Goal: Task Accomplishment & Management: Use online tool/utility

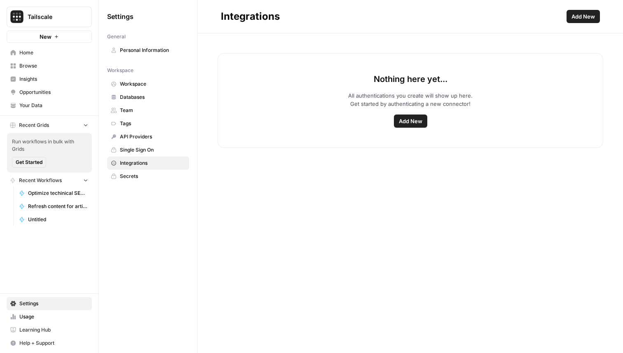
click at [398, 120] on button "Add New" at bounding box center [410, 121] width 33 height 13
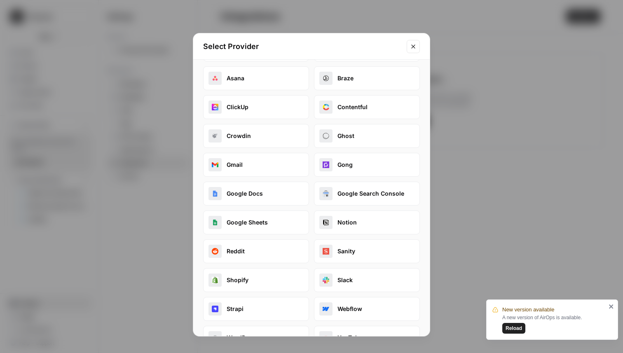
scroll to position [56, 0]
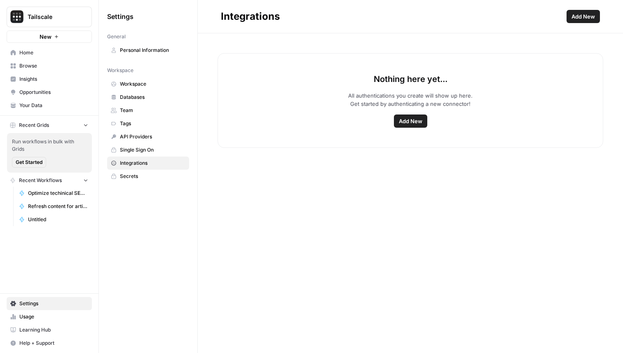
click at [410, 121] on span "Add New" at bounding box center [410, 121] width 23 height 8
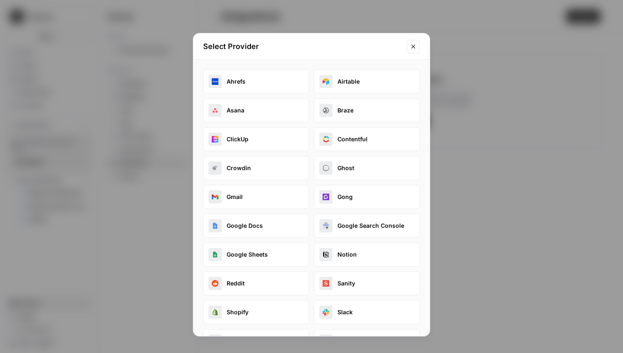
click at [357, 281] on button "Sanity" at bounding box center [367, 284] width 106 height 24
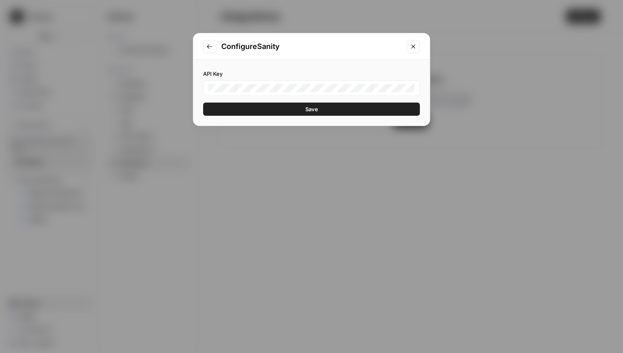
click at [327, 112] on button "Save" at bounding box center [311, 109] width 217 height 13
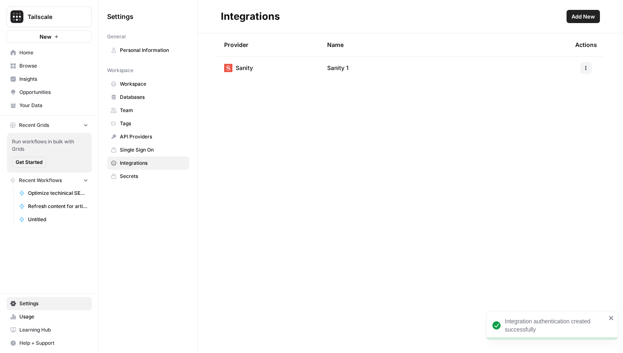
click at [331, 200] on div "Integrations Add New Provider Name Actions Sanity Sanity 1" at bounding box center [410, 176] width 425 height 353
click at [588, 68] on icon "button" at bounding box center [586, 68] width 5 height 5
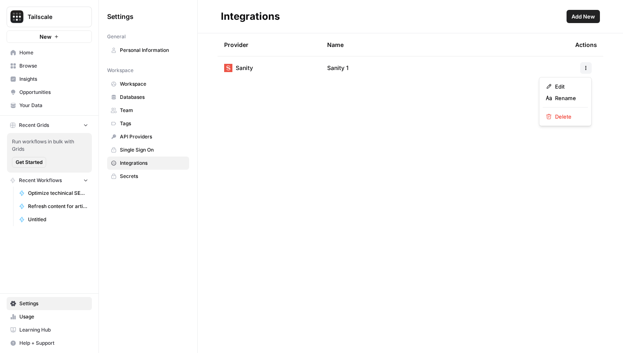
click at [435, 176] on div "Integrations Add New Provider Name Actions Sanity Sanity 1" at bounding box center [410, 176] width 425 height 353
click at [41, 54] on span "Home" at bounding box center [53, 52] width 69 height 7
